Goal: Transaction & Acquisition: Purchase product/service

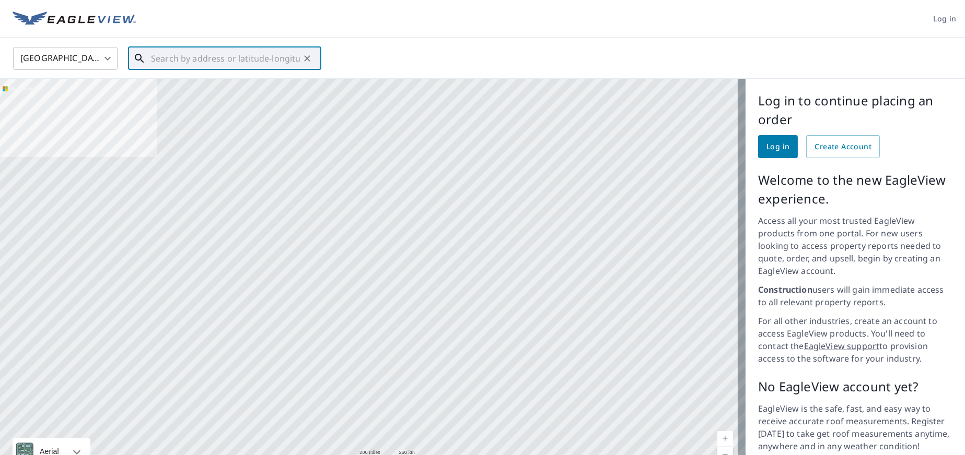
click at [221, 55] on input "text" at bounding box center [225, 58] width 149 height 29
click at [246, 64] on input "text" at bounding box center [225, 58] width 149 height 29
paste input "[STREET_ADDRESS][PERSON_NAME]"
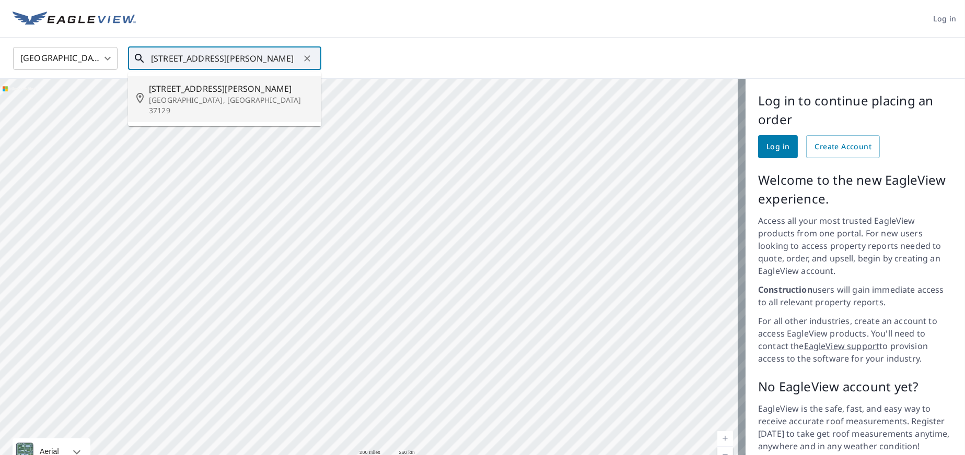
click at [202, 99] on p "[GEOGRAPHIC_DATA], [GEOGRAPHIC_DATA] 37129" at bounding box center [231, 105] width 164 height 21
type input "[STREET_ADDRESS][PERSON_NAME]"
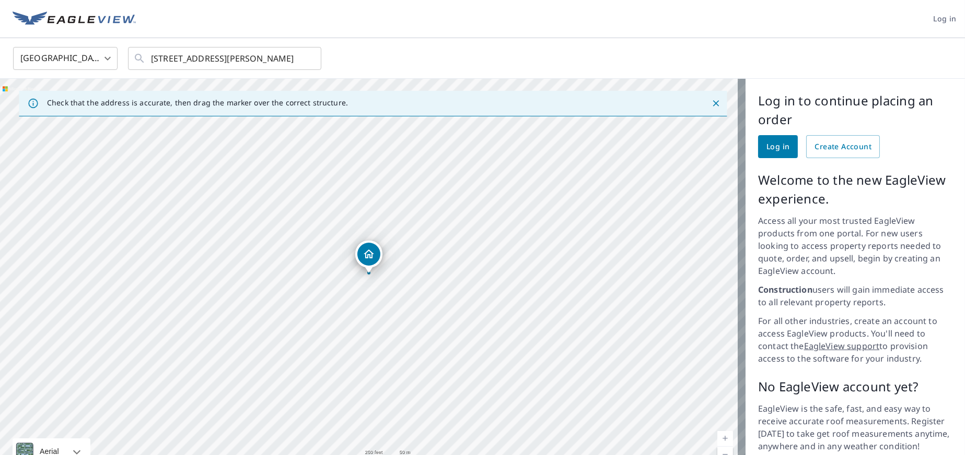
click at [370, 255] on icon "Dropped pin, building 1, Residential property, 6006 Lee Ave Murfreesboro, TN 37…" at bounding box center [368, 254] width 10 height 9
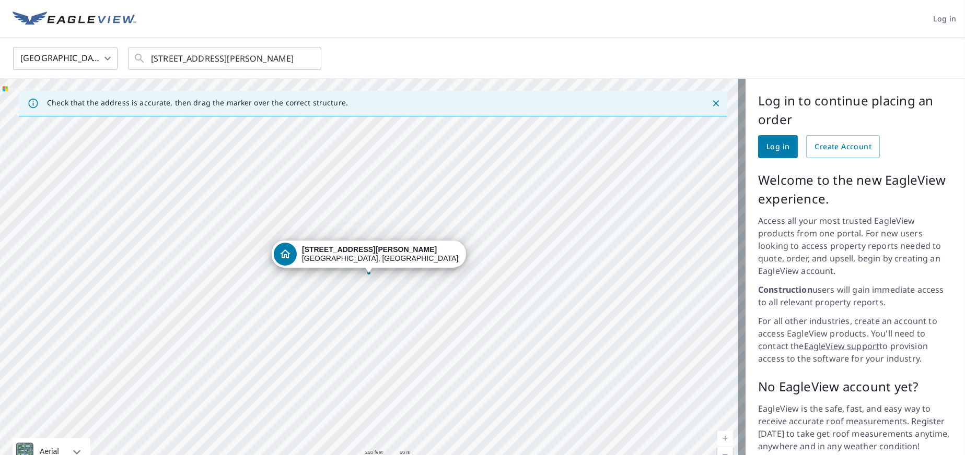
click at [376, 256] on div "[STREET_ADDRESS][PERSON_NAME]" at bounding box center [380, 254] width 157 height 18
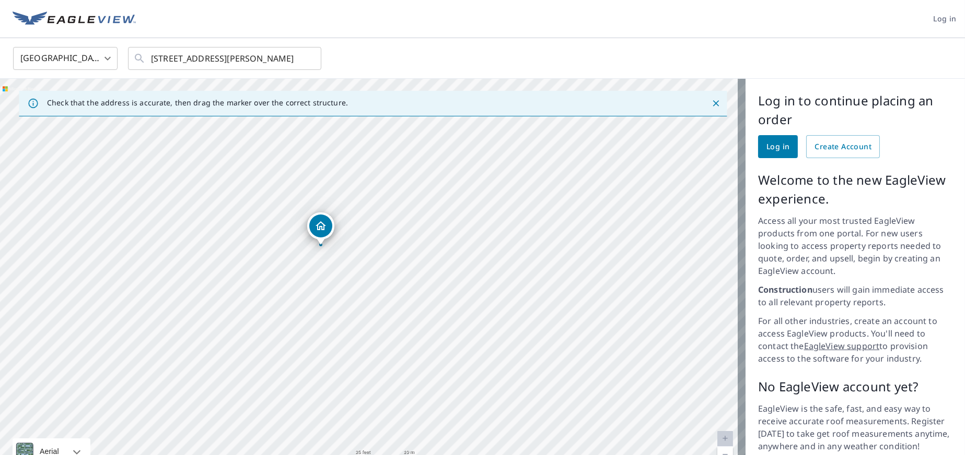
click at [319, 235] on div "Dropped pin, building 1, Residential property, 6006 Lee Ave Murfreesboro, TN 37…" at bounding box center [320, 226] width 23 height 23
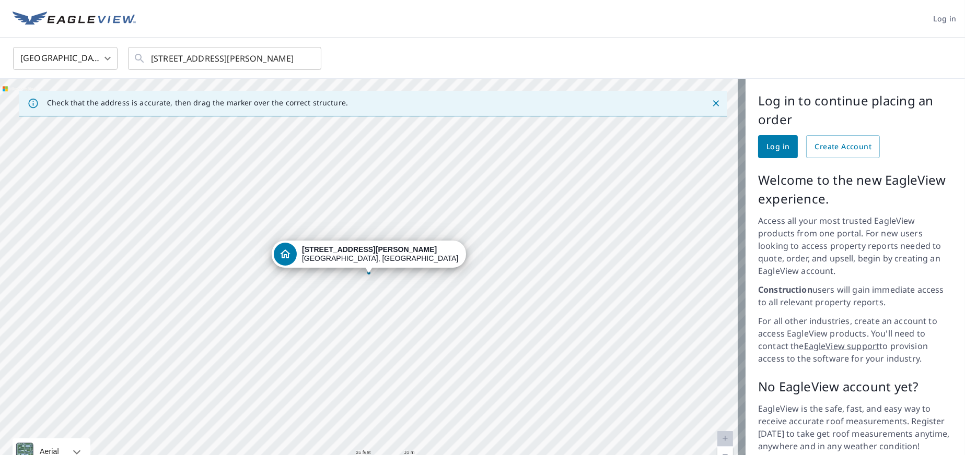
click at [367, 279] on div "[STREET_ADDRESS][PERSON_NAME]" at bounding box center [372, 281] width 745 height 405
